Goal: Task Accomplishment & Management: Manage account settings

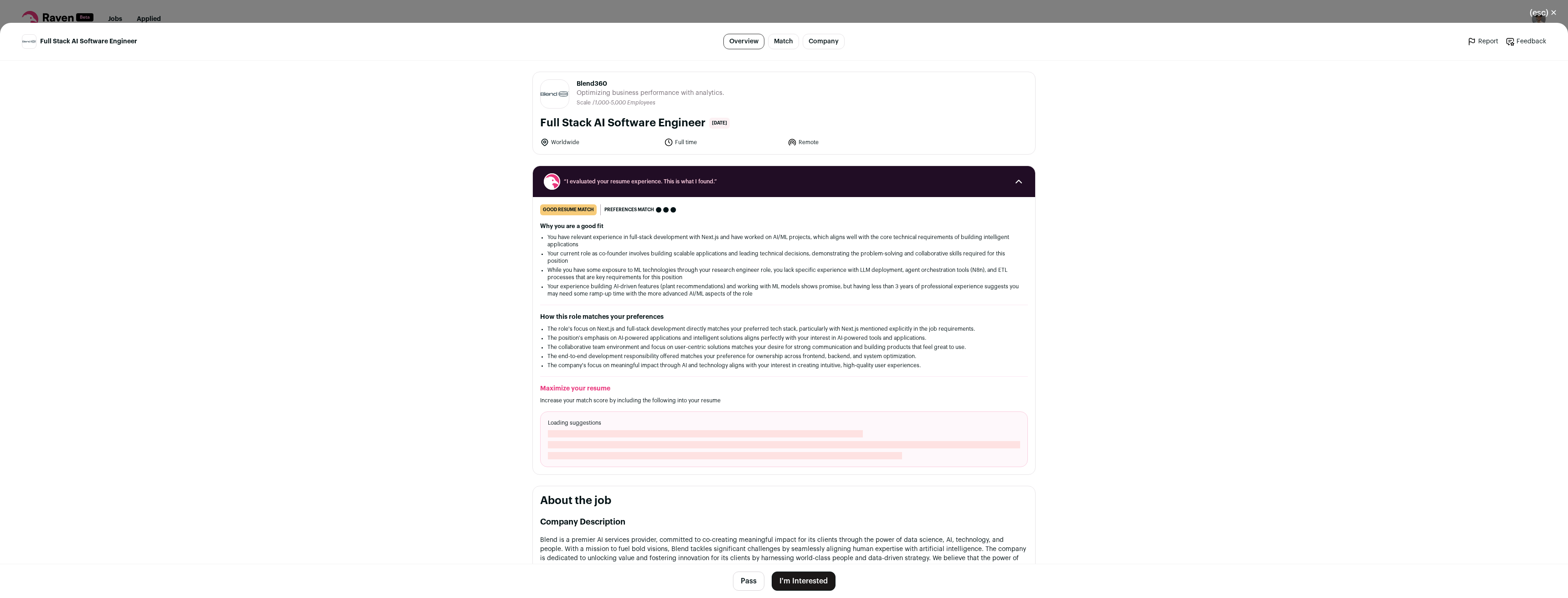
click at [1541, 15] on button "(esc) ✕" at bounding box center [1543, 12] width 49 height 20
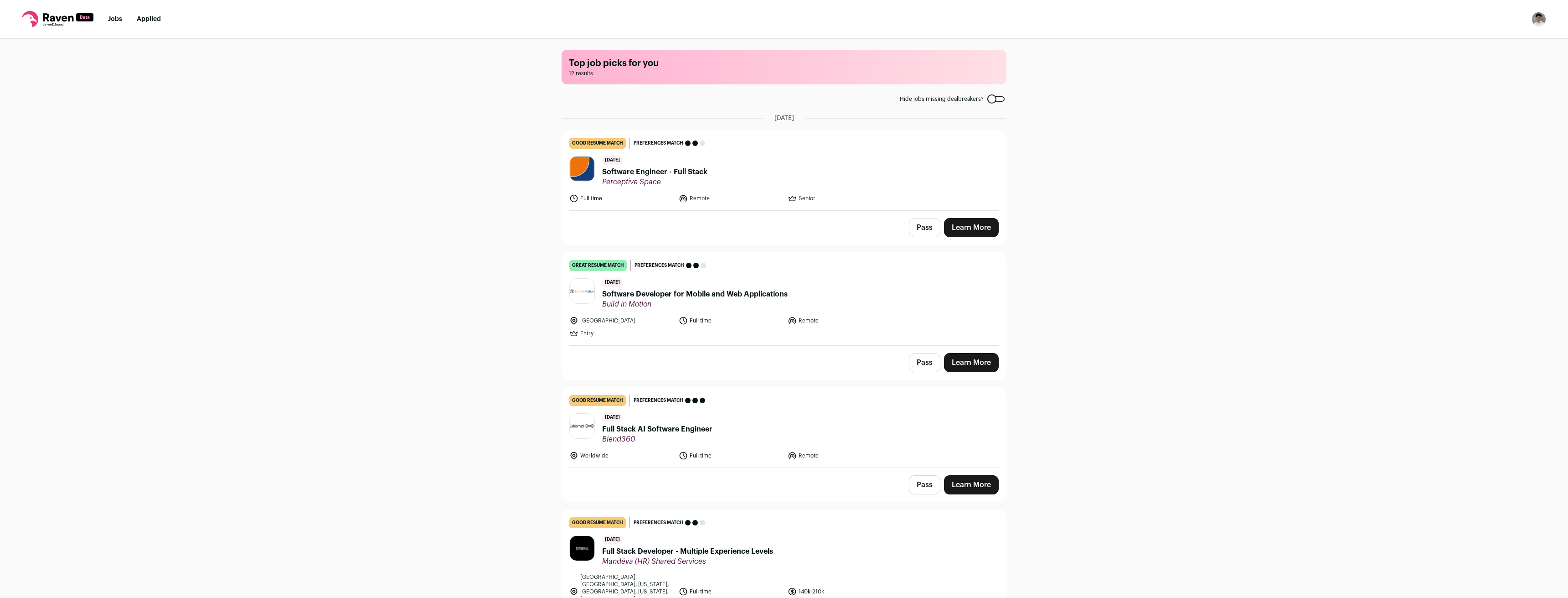
click at [1541, 15] on img "Open dropdown" at bounding box center [1539, 19] width 15 height 15
click at [1500, 37] on link "Settings" at bounding box center [1495, 43] width 100 height 22
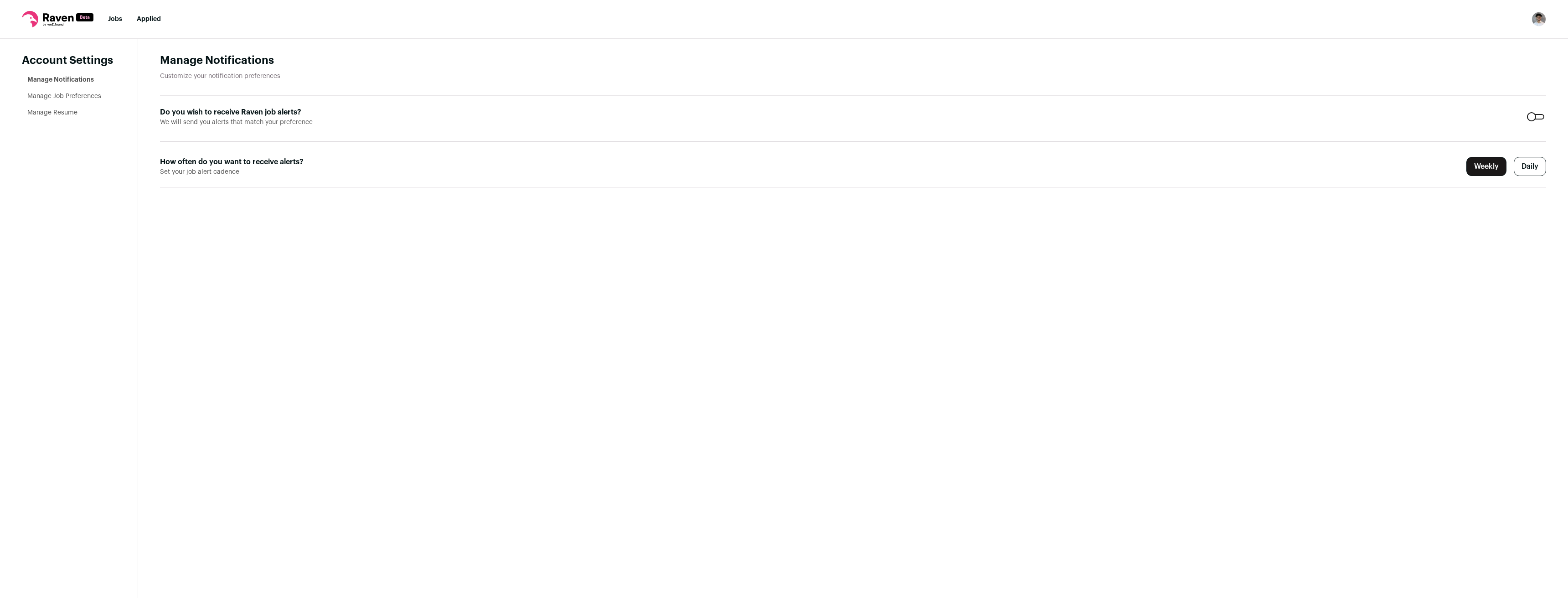
click at [62, 113] on link "Manage Resume" at bounding box center [52, 113] width 50 height 6
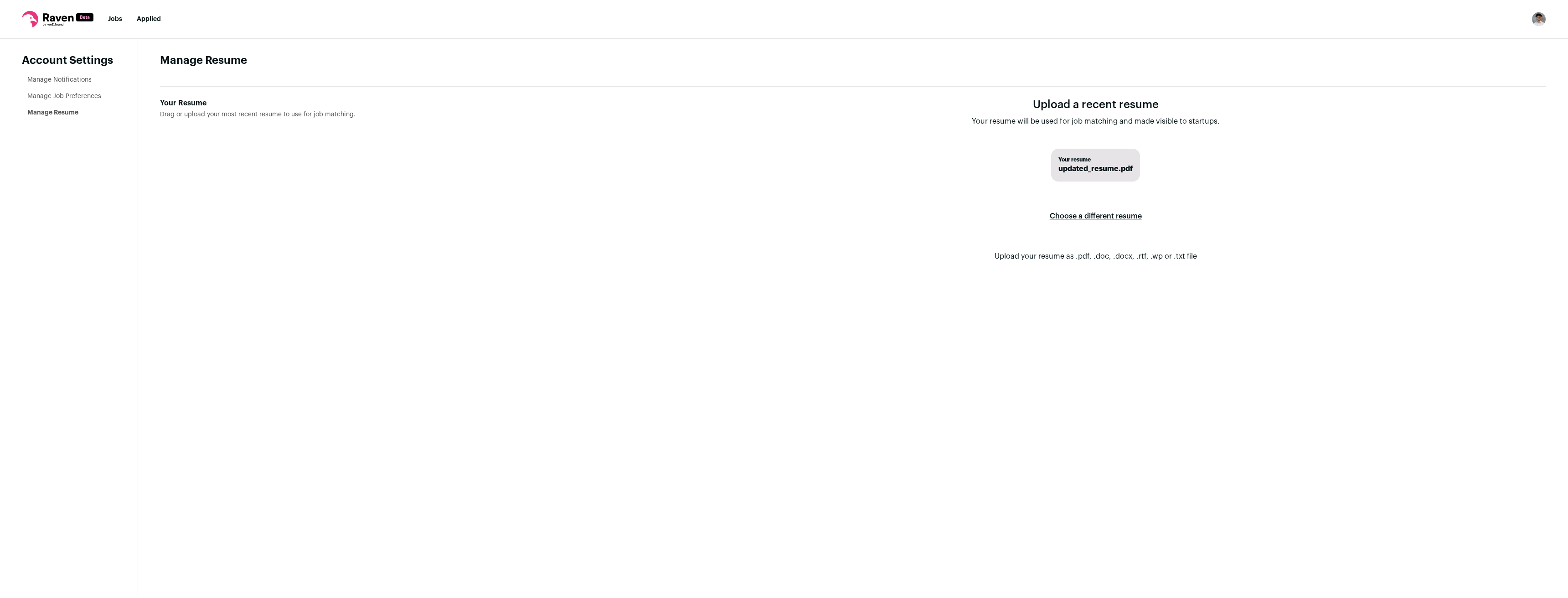
click at [253, 100] on div "Your Resume" at bounding box center [395, 103] width 471 height 11
click at [0, 0] on input "Your Resume Drag or upload your most recent resume to use for job matching." at bounding box center [0, 0] width 0 height 0
click at [1108, 215] on label "Choose a different resume" at bounding box center [1096, 216] width 92 height 26
click at [0, 0] on input "Your Resume Drag or upload your most recent resume to use for job matching." at bounding box center [0, 0] width 0 height 0
click at [117, 19] on link "Jobs" at bounding box center [114, 19] width 14 height 6
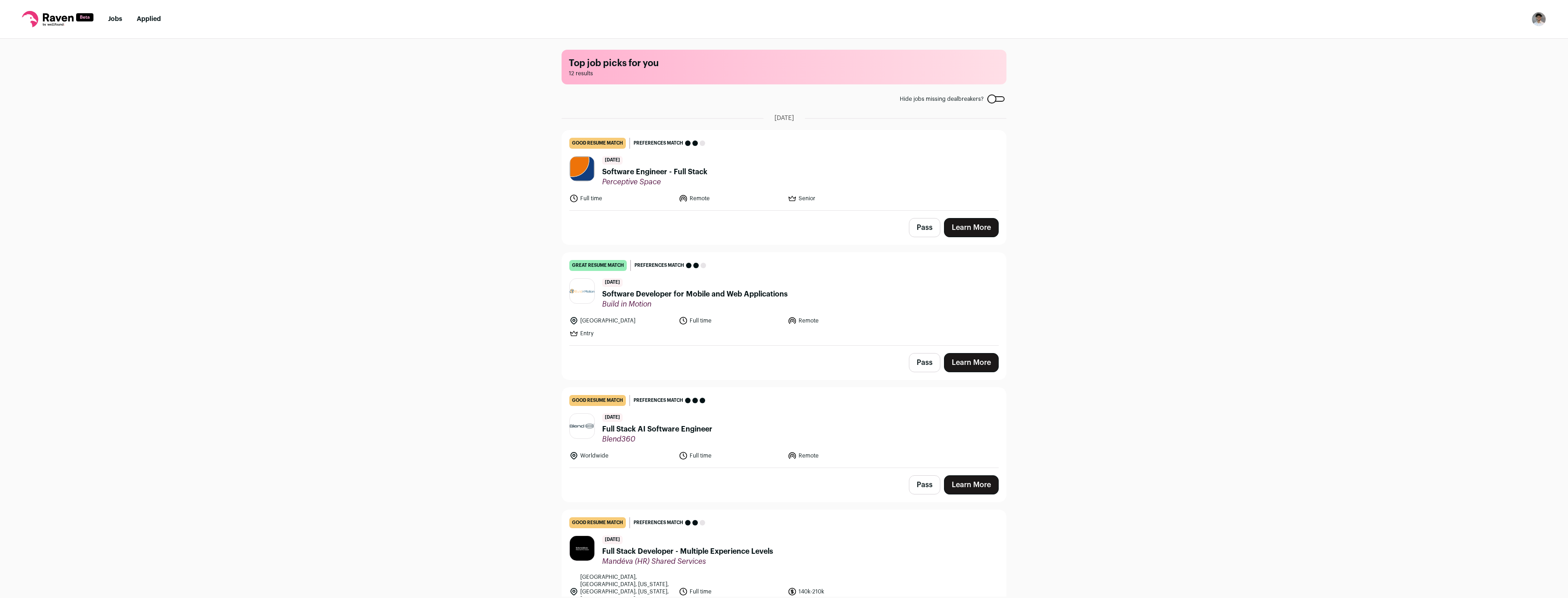
click at [707, 281] on div "[DATE] Software Developer for Mobile and Web Applications Build in Motion" at bounding box center [695, 294] width 186 height 30
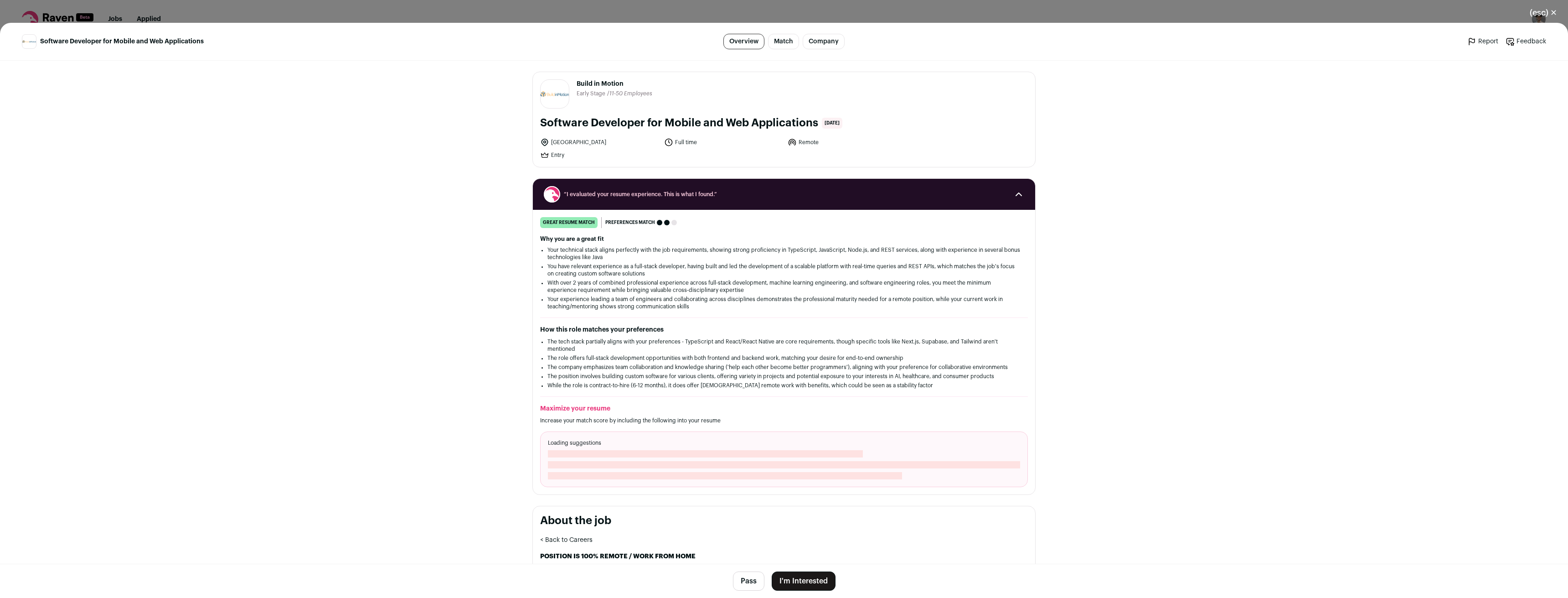
click at [820, 579] on button "I'm Interested" at bounding box center [803, 580] width 64 height 19
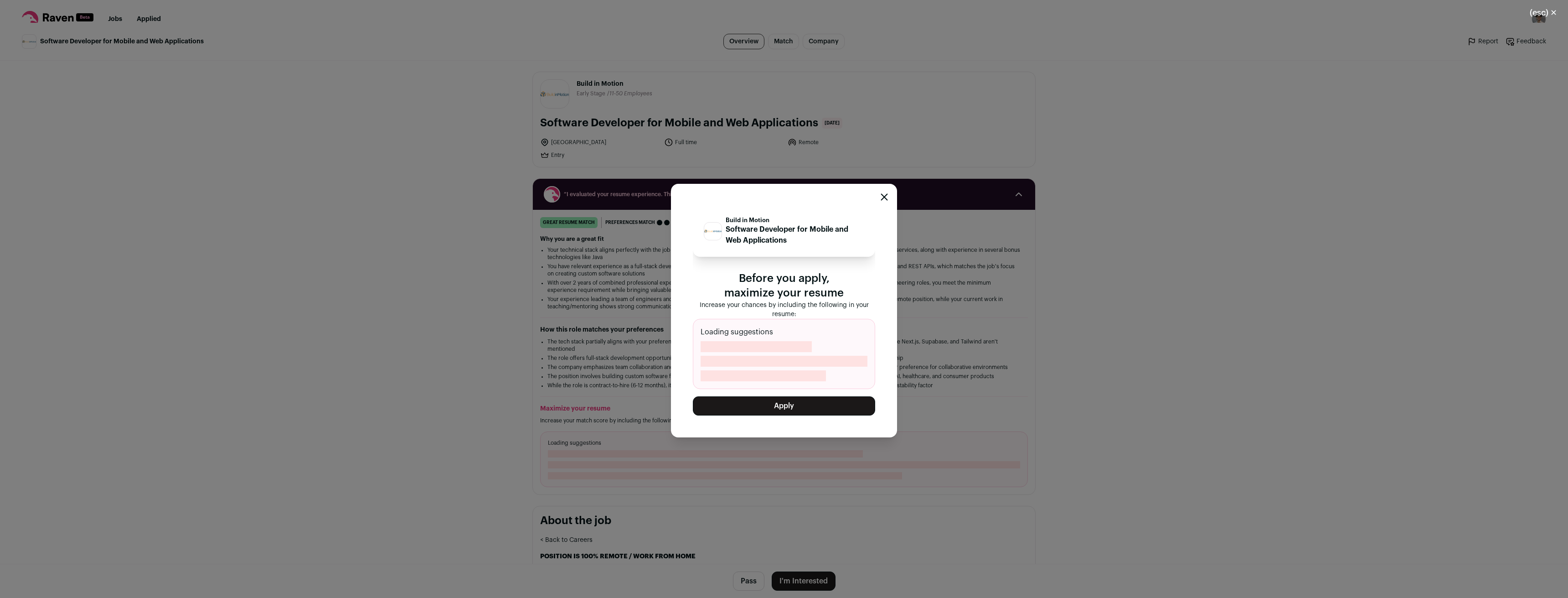
click at [813, 413] on button "Apply" at bounding box center [784, 406] width 183 height 19
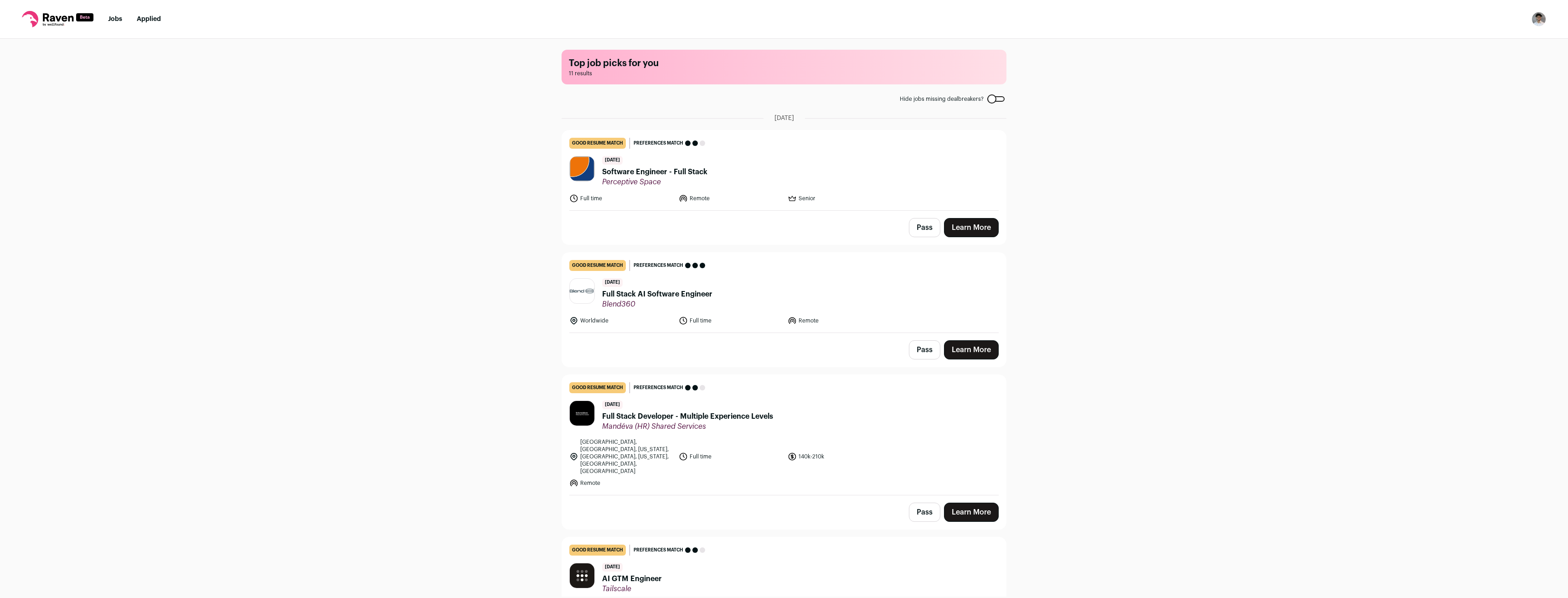
click at [828, 424] on header "[DATE] Full Stack Developer - Multiple Experience Levels Mandéva (HR) Shared Se…" at bounding box center [783, 415] width 429 height 30
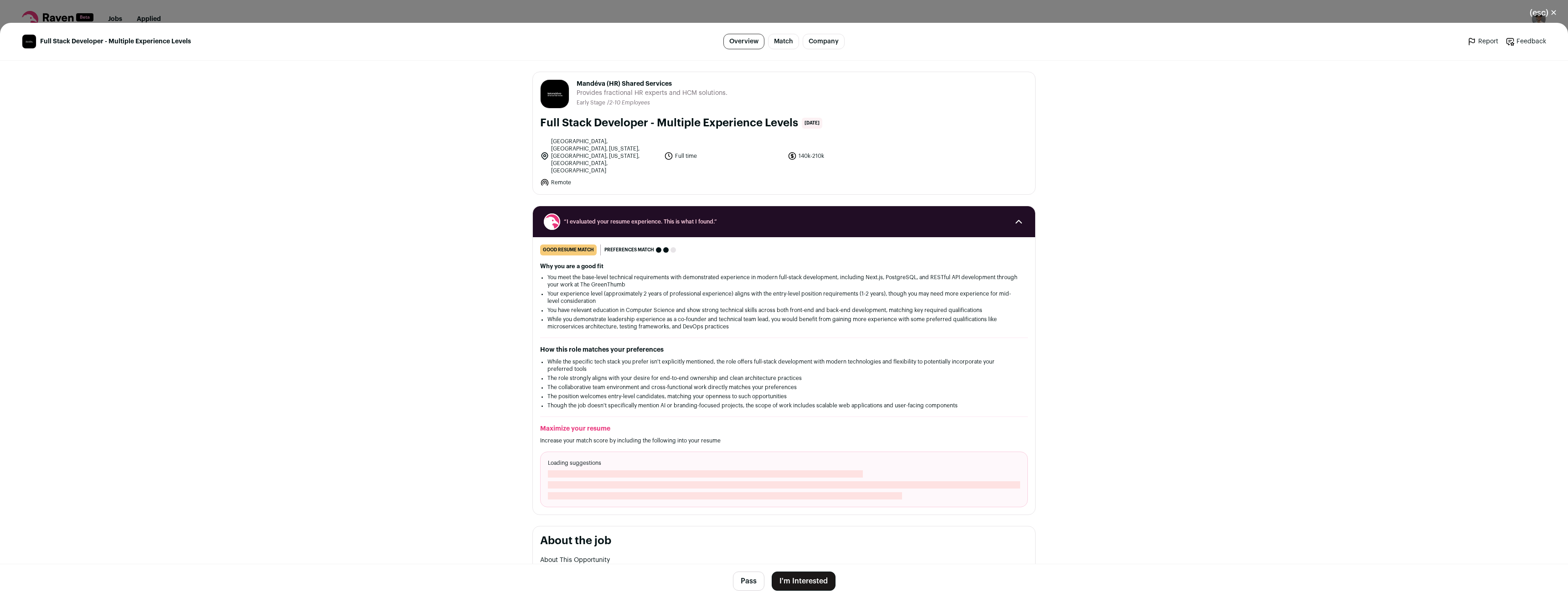
click at [805, 579] on button "I'm Interested" at bounding box center [803, 580] width 64 height 19
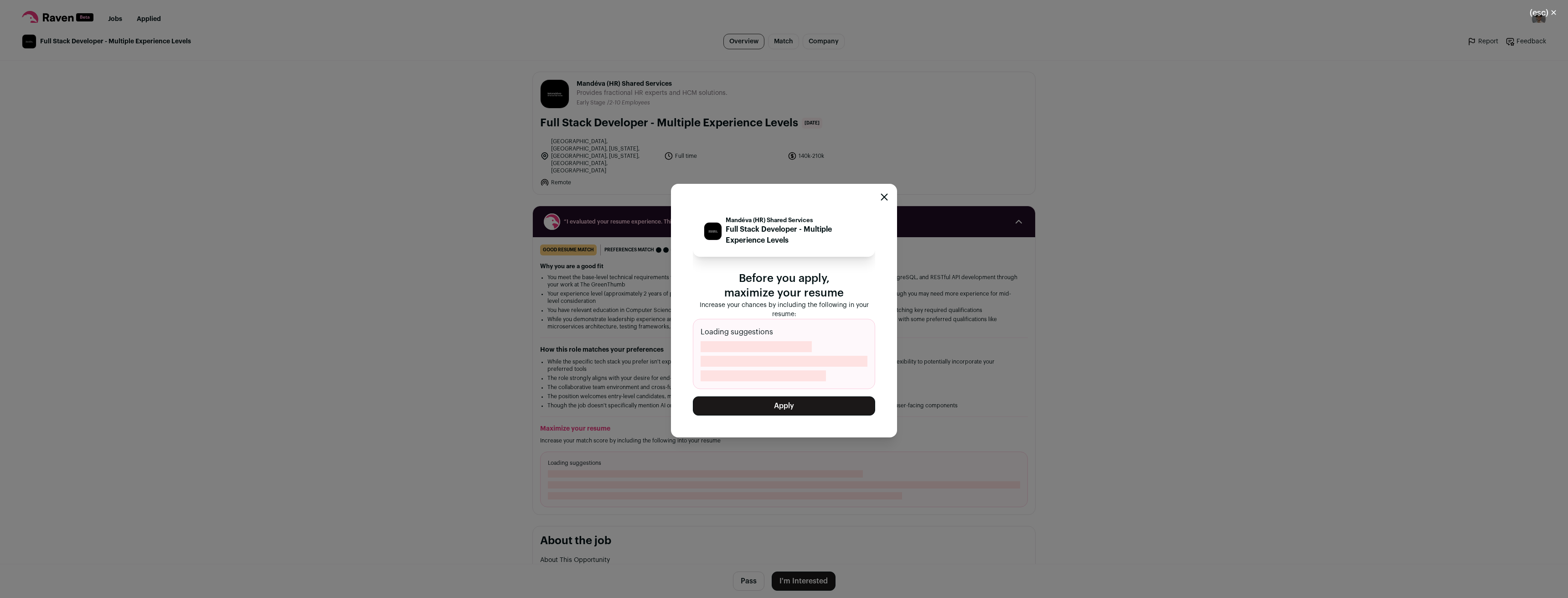
click at [789, 406] on button "Apply" at bounding box center [784, 406] width 183 height 19
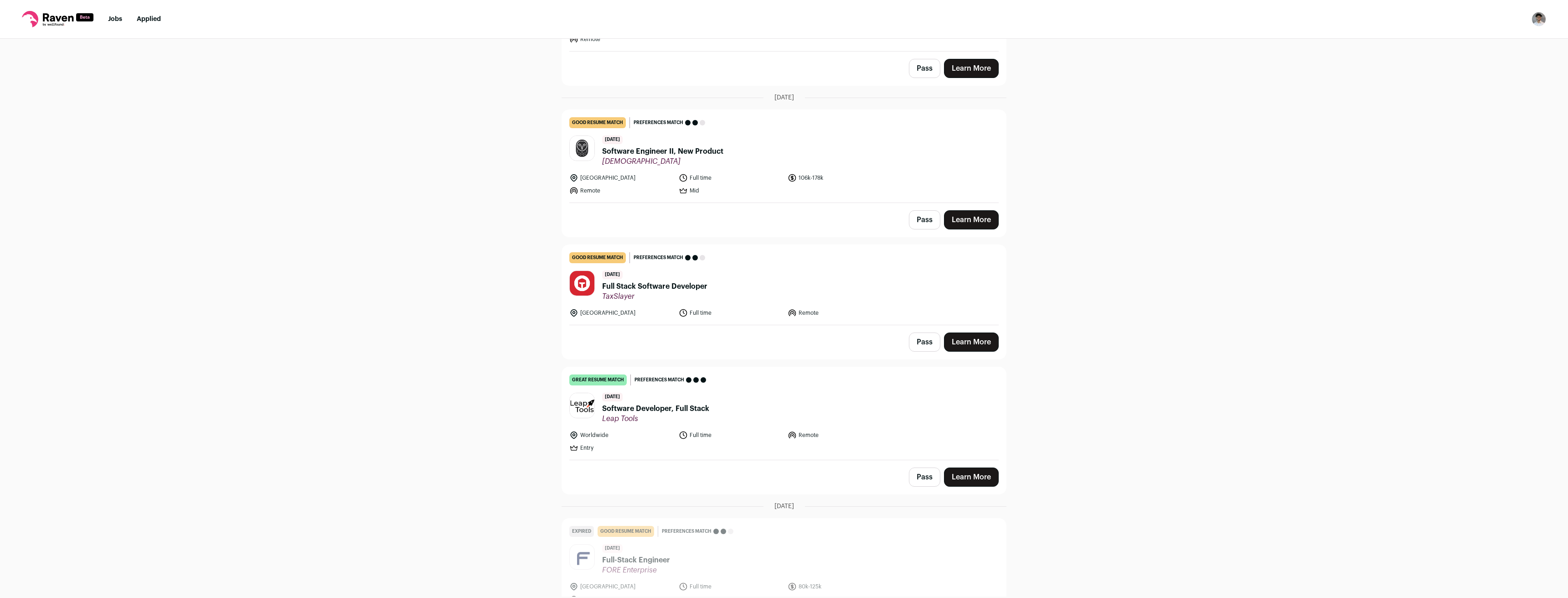
scroll to position [502, 0]
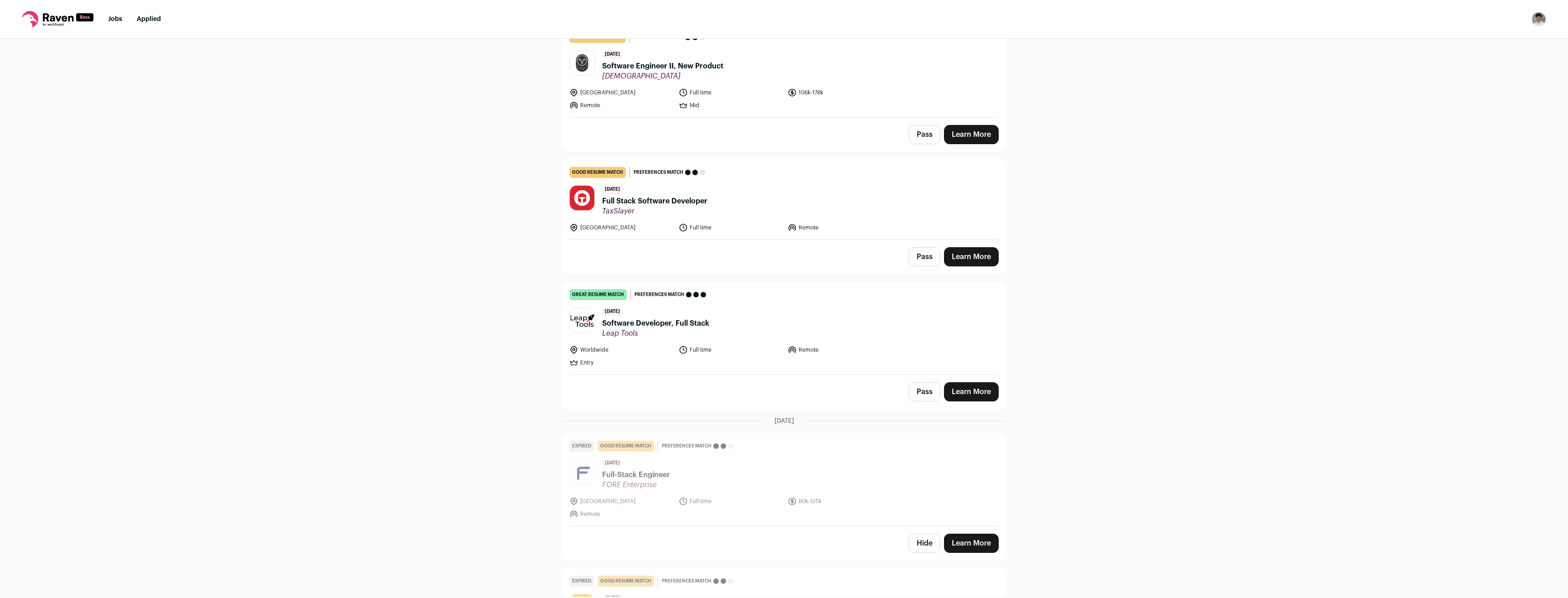
click at [794, 322] on header "[DATE] Software Developer, Full Stack Leap Tools" at bounding box center [783, 323] width 429 height 30
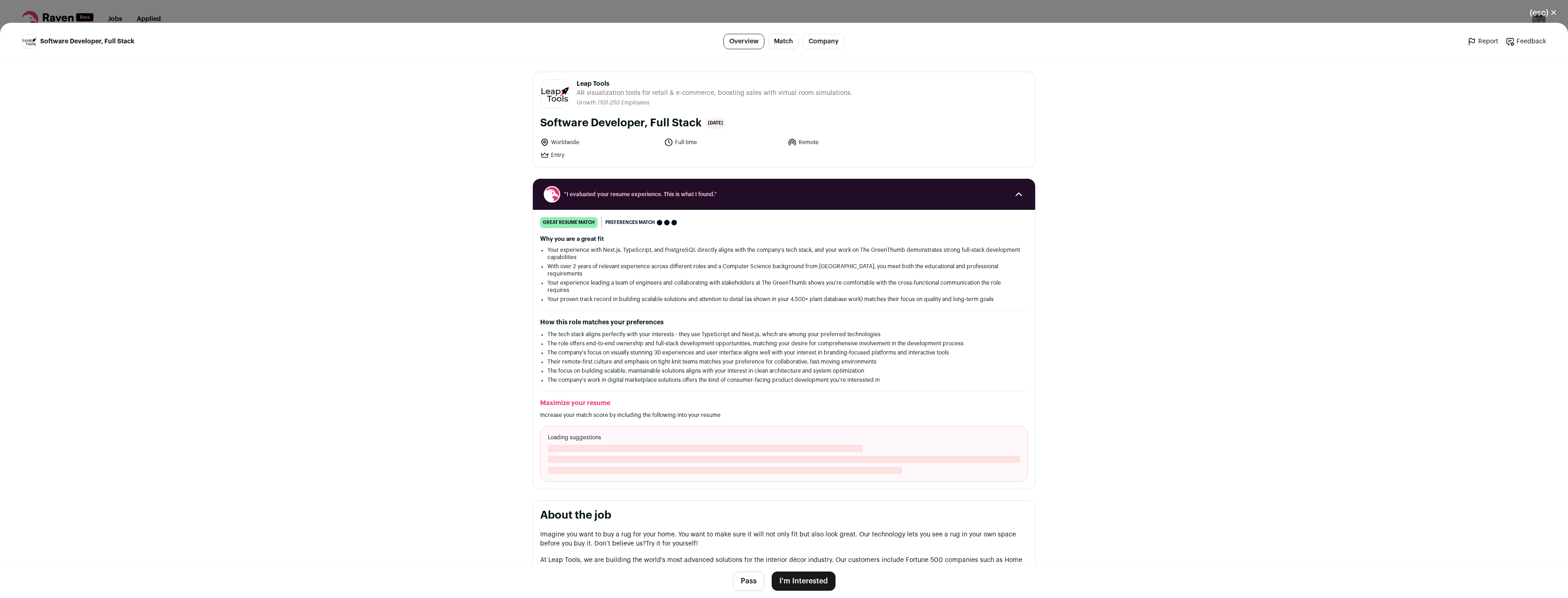
click at [814, 585] on button "I'm Interested" at bounding box center [803, 580] width 64 height 19
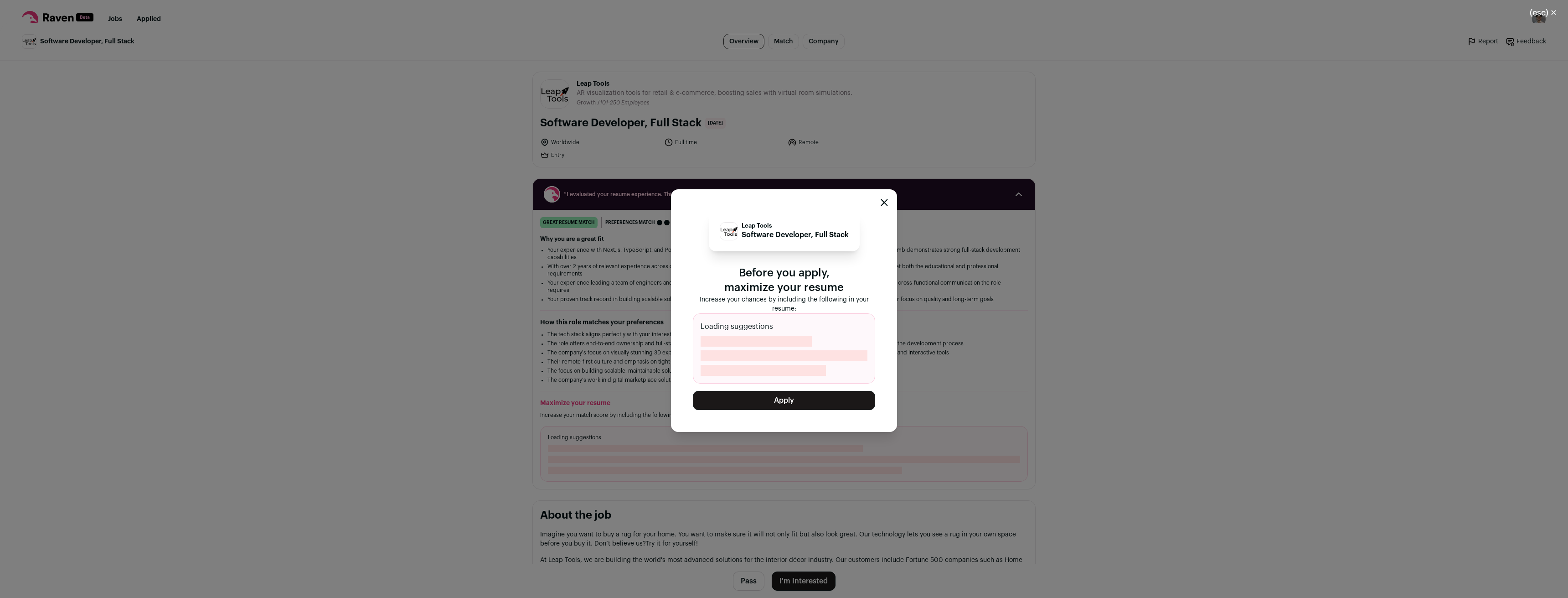
click at [789, 392] on button "Apply" at bounding box center [784, 400] width 183 height 19
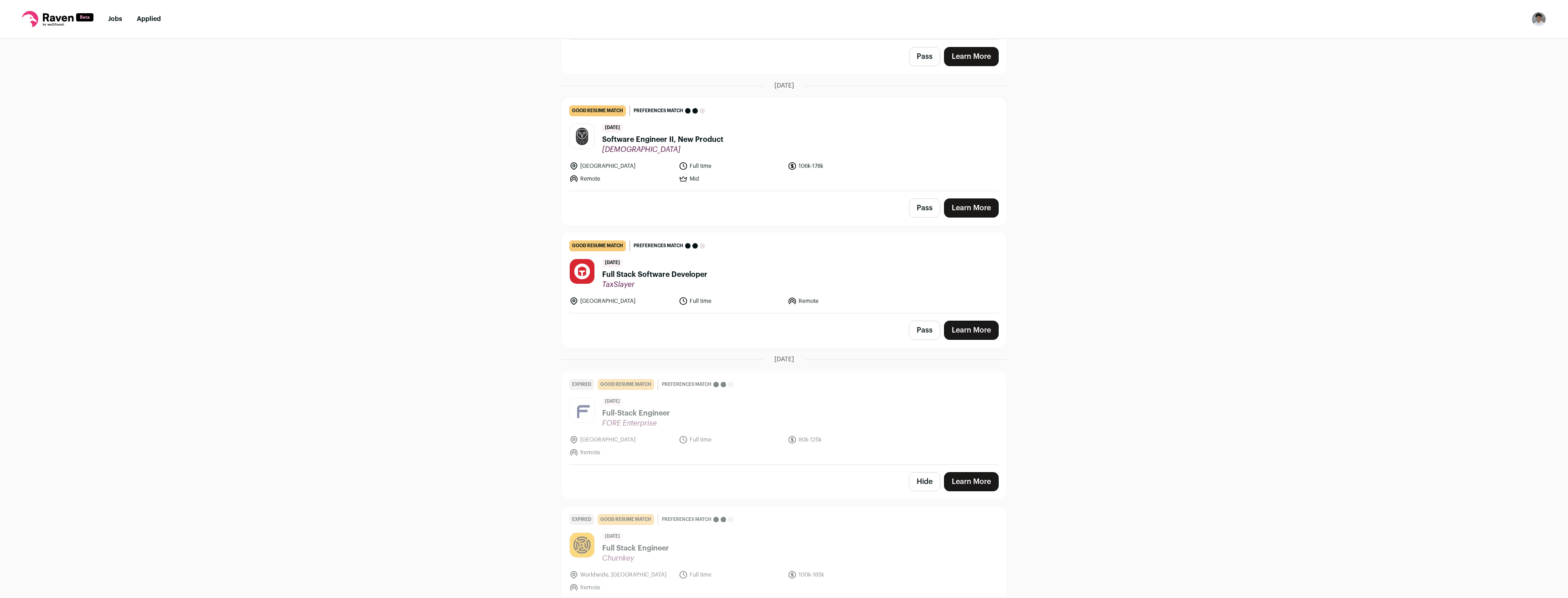
scroll to position [319, 0]
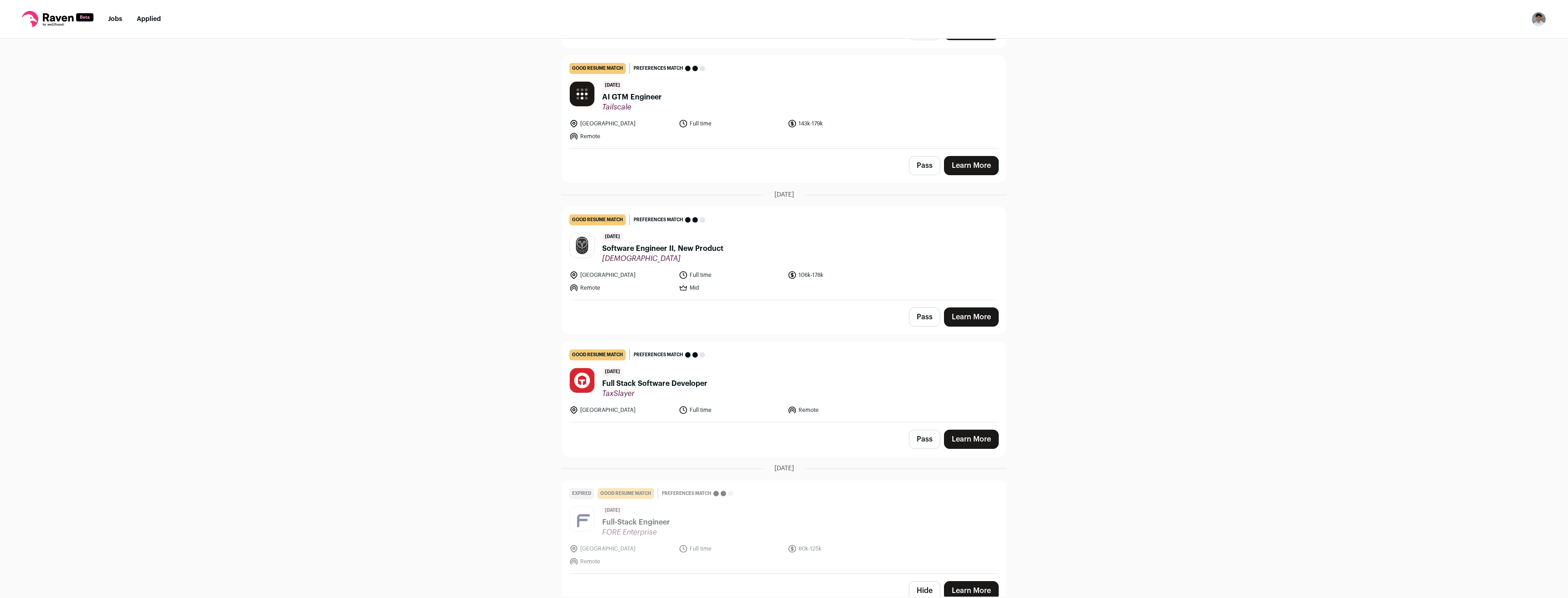
click at [489, 357] on div "Top job picks for you 9 results Hide jobs missing dealbreakers? [DATE] good res…" at bounding box center [784, 318] width 1568 height 558
